Goal: Transaction & Acquisition: Obtain resource

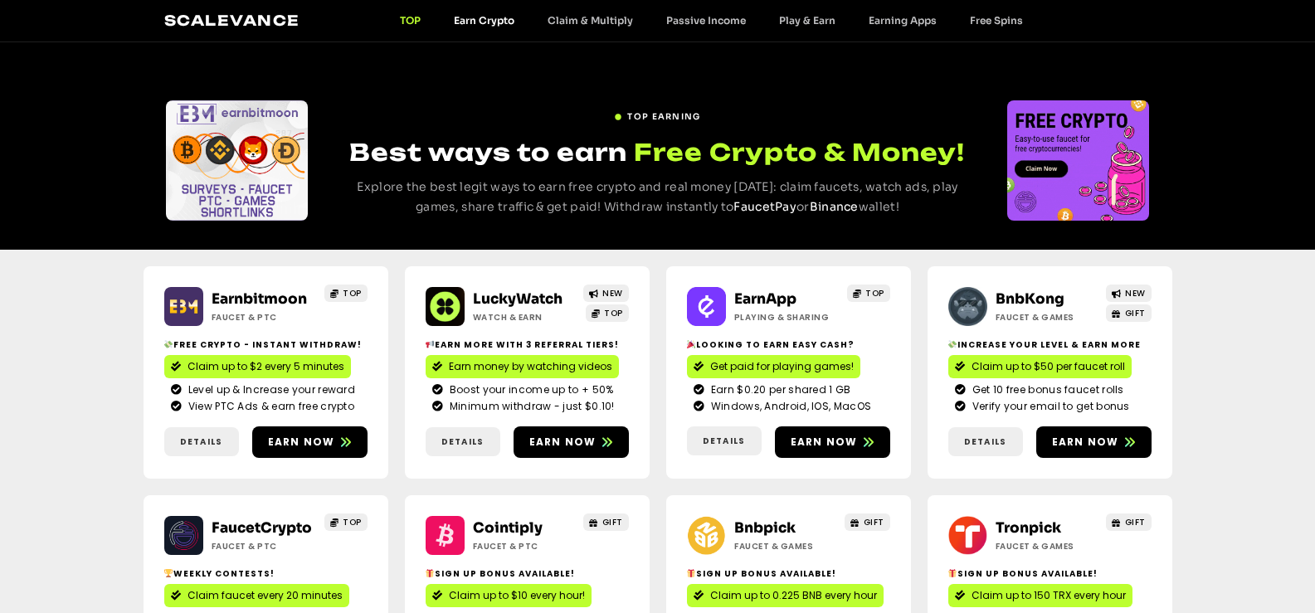
click at [479, 21] on link "Earn Crypto" at bounding box center [484, 20] width 94 height 12
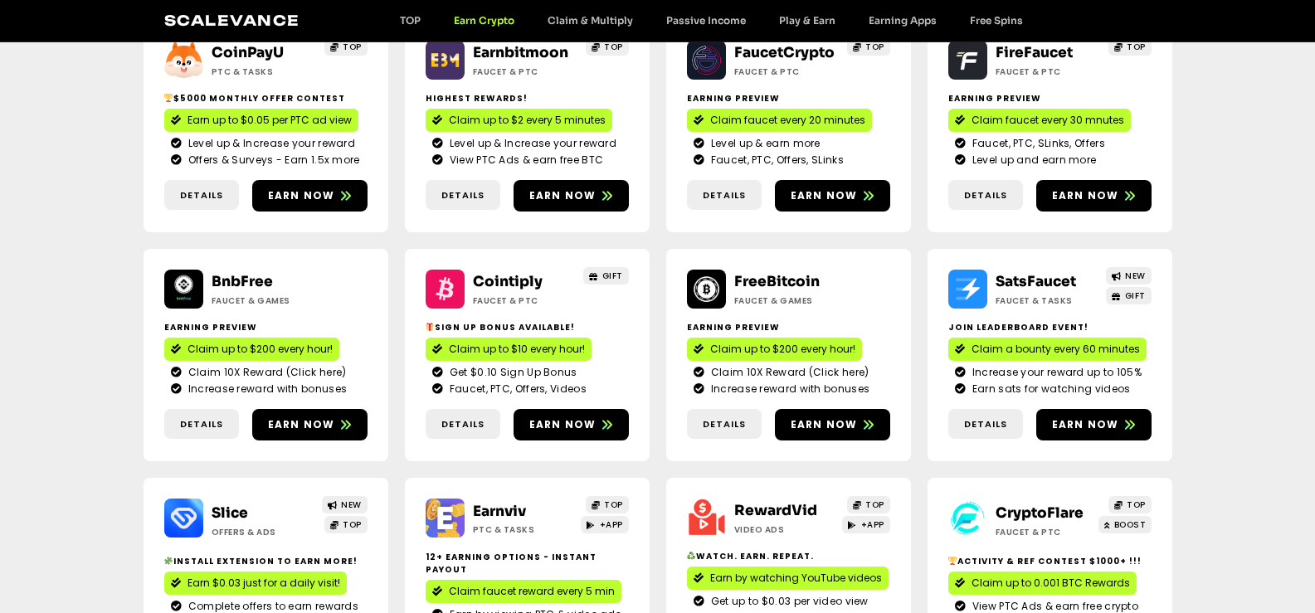
scroll to position [606, 0]
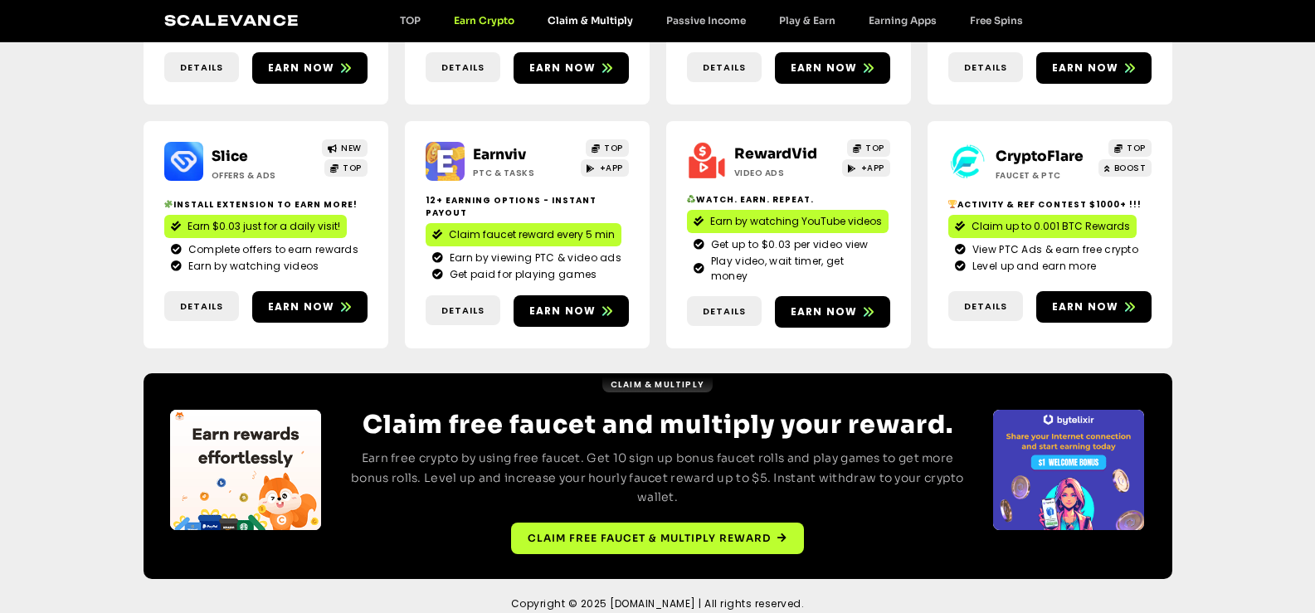
click at [578, 19] on link "Claim & Multiply" at bounding box center [590, 20] width 119 height 12
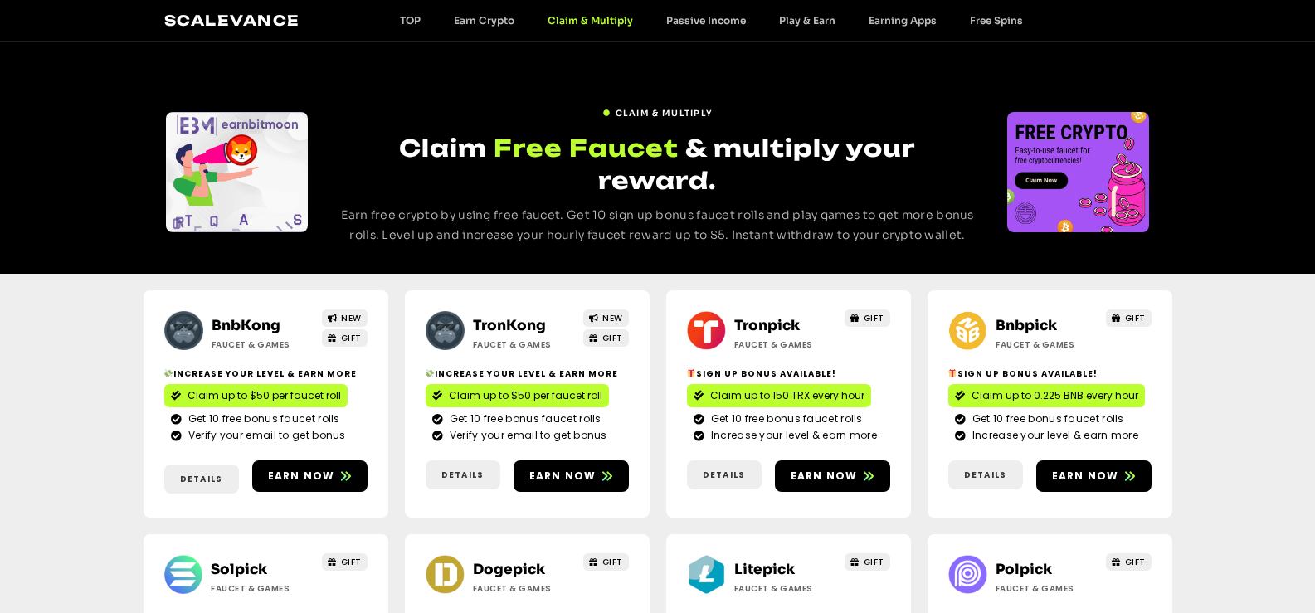
click at [258, 317] on link "BnbKong" at bounding box center [246, 325] width 69 height 17
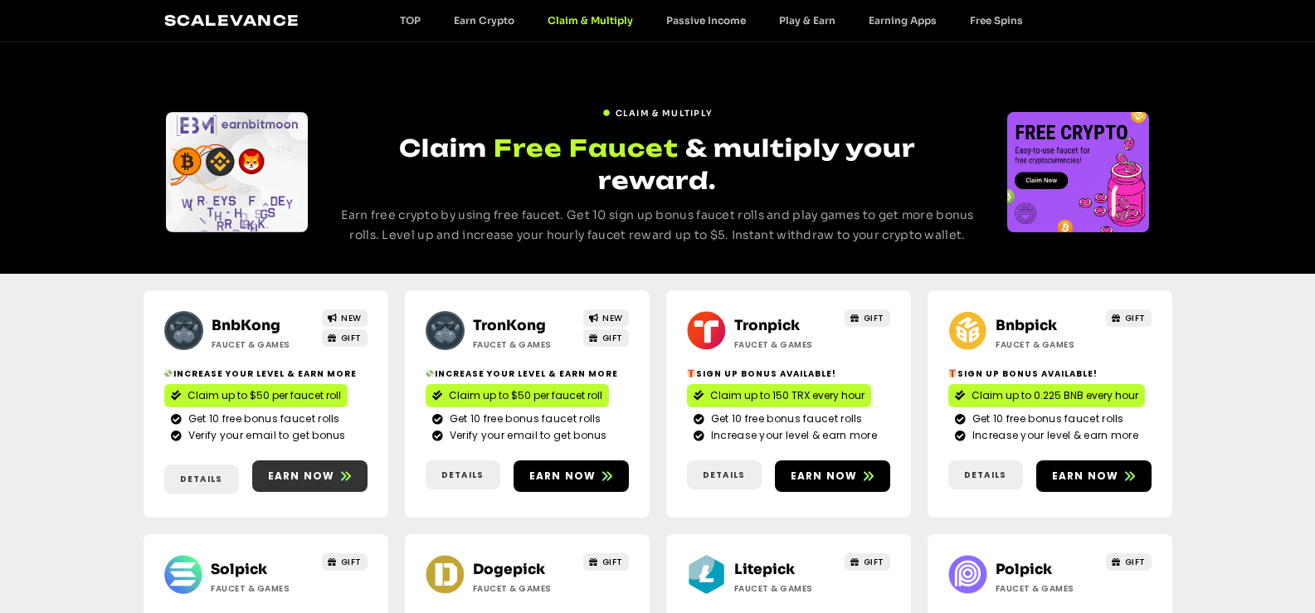
click at [286, 469] on span "Earn now" at bounding box center [301, 476] width 67 height 15
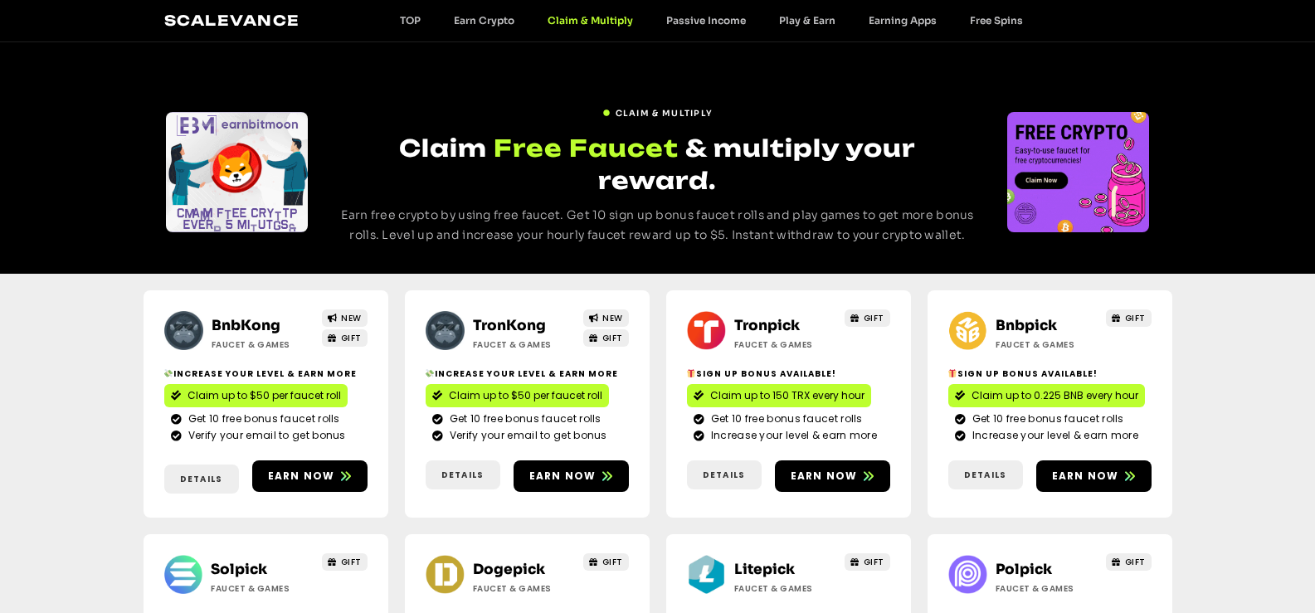
click at [514, 317] on link "TronKong" at bounding box center [509, 325] width 73 height 17
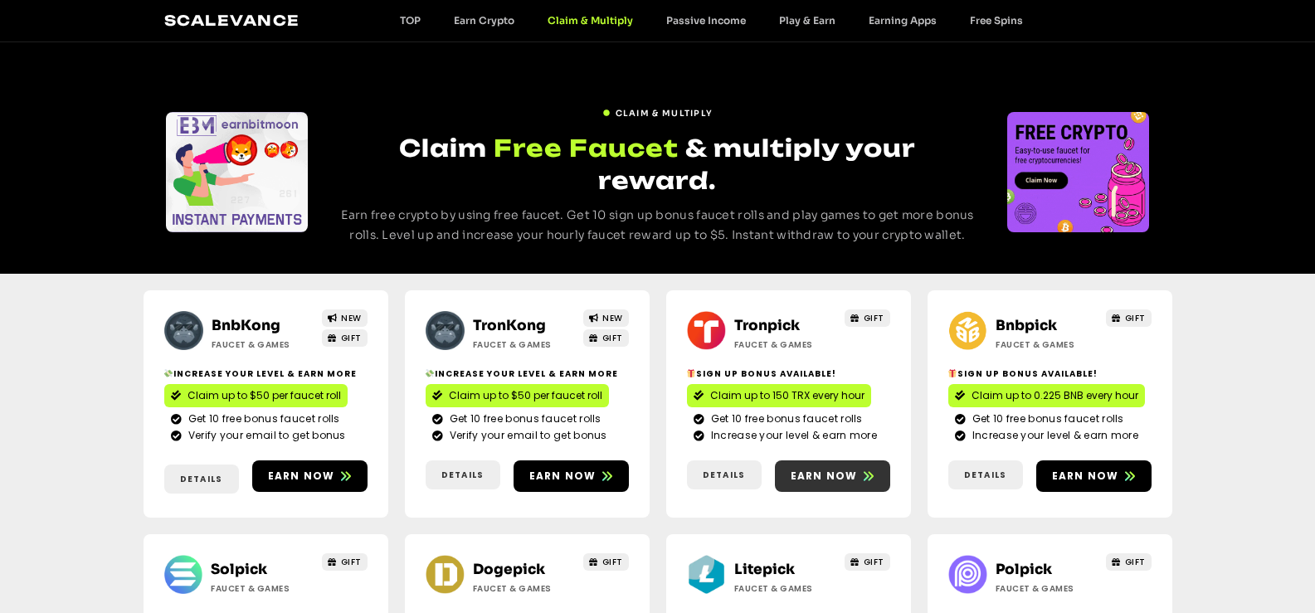
click at [844, 469] on span "Earn now" at bounding box center [824, 476] width 67 height 15
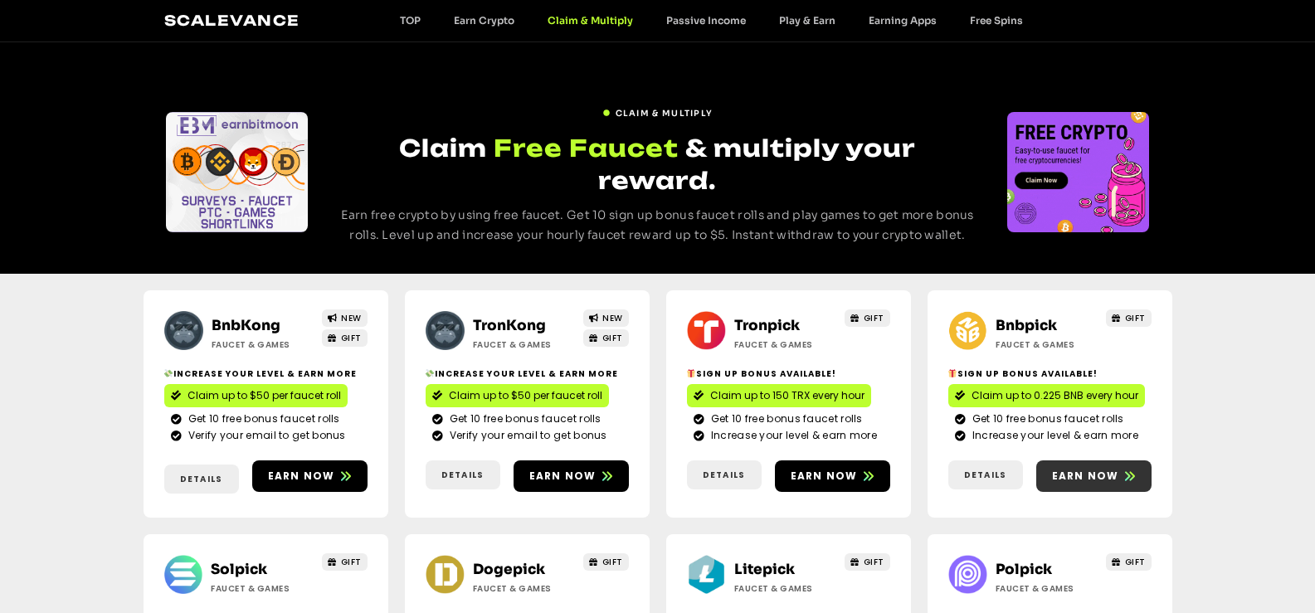
click at [1104, 469] on span "Earn now" at bounding box center [1085, 476] width 67 height 15
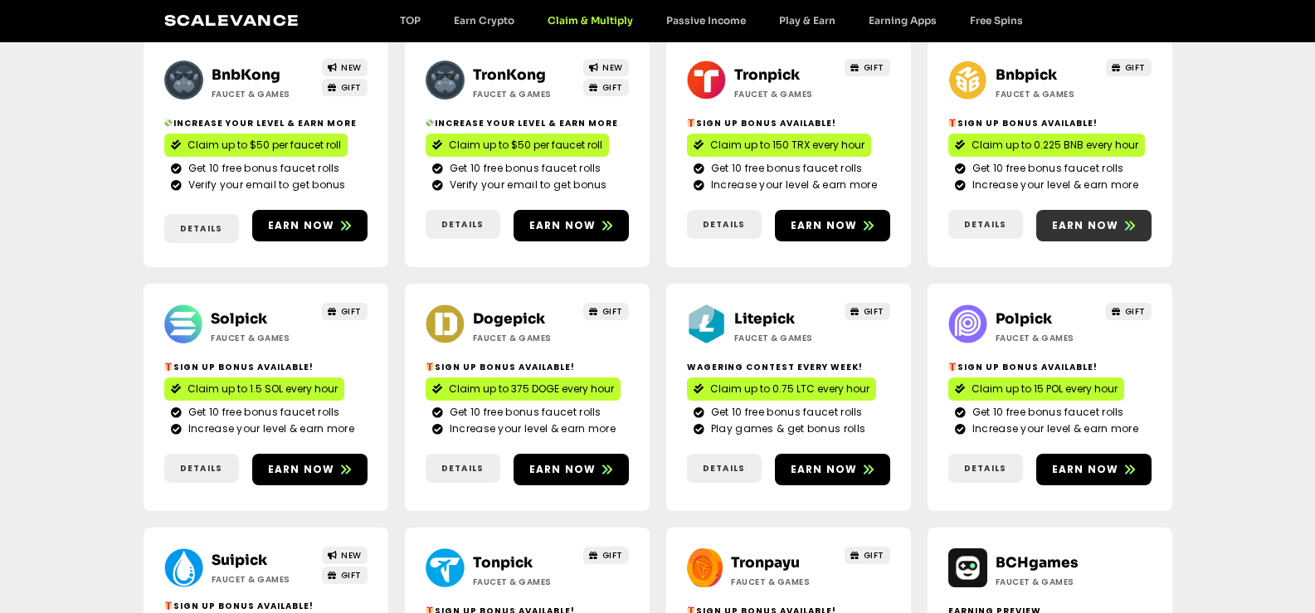
scroll to position [332, 0]
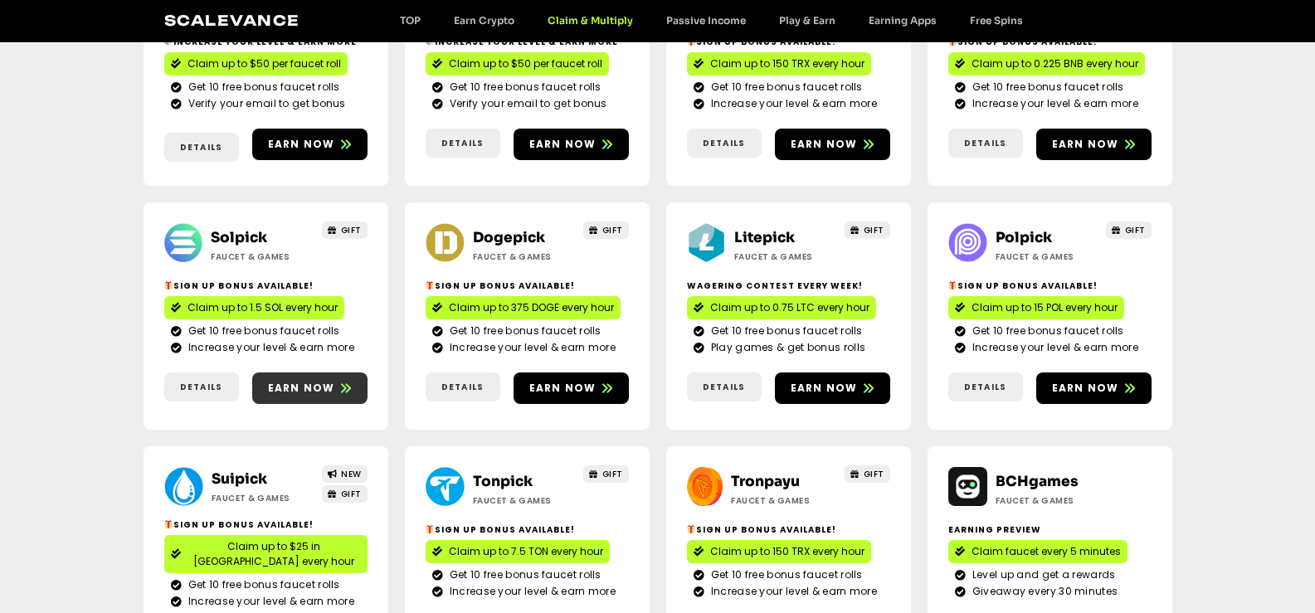
click at [275, 381] on span "Earn now" at bounding box center [301, 388] width 67 height 15
click at [576, 372] on link "Earn now" at bounding box center [570, 388] width 115 height 32
click at [830, 381] on span "Earn now" at bounding box center [824, 388] width 67 height 15
click at [1111, 381] on span "Earn now" at bounding box center [1085, 388] width 67 height 15
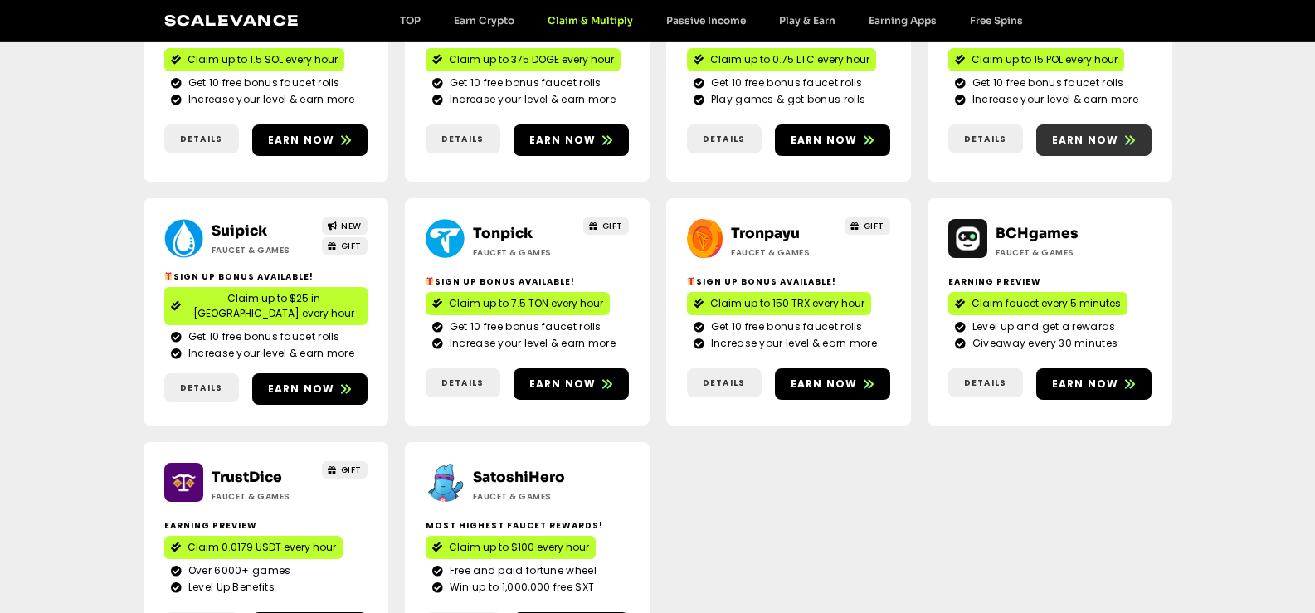
scroll to position [581, 0]
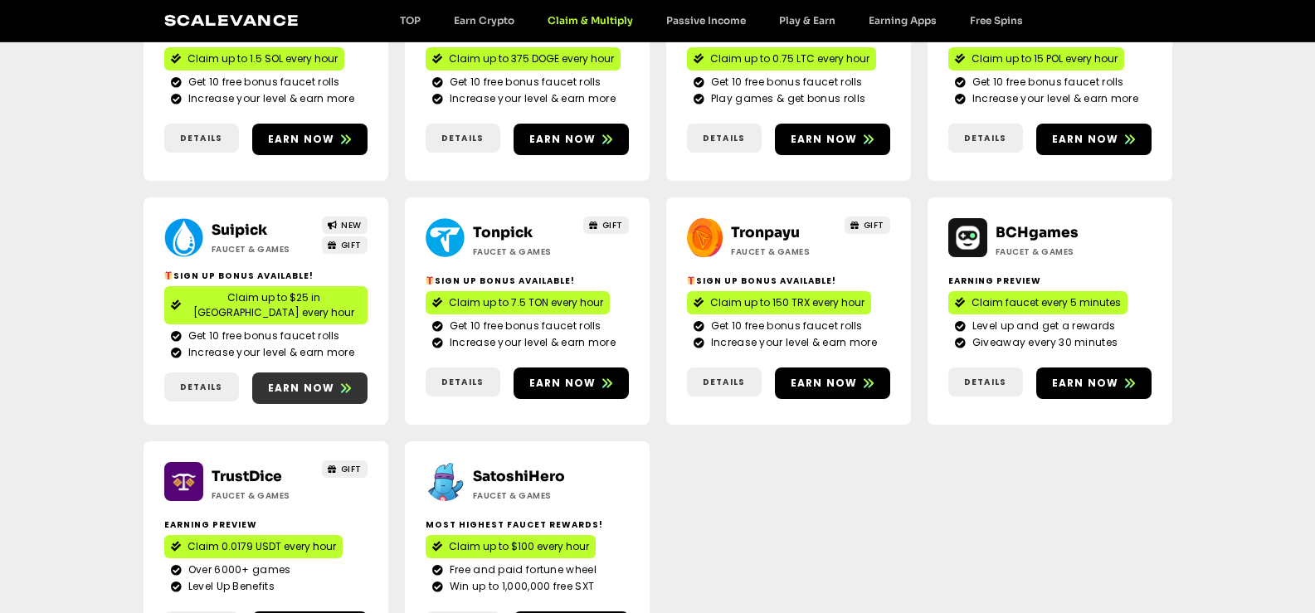
click at [317, 381] on span "Earn now" at bounding box center [301, 388] width 67 height 15
click at [613, 376] on span "Earn now" at bounding box center [570, 383] width 115 height 15
